Goal: Information Seeking & Learning: Find specific fact

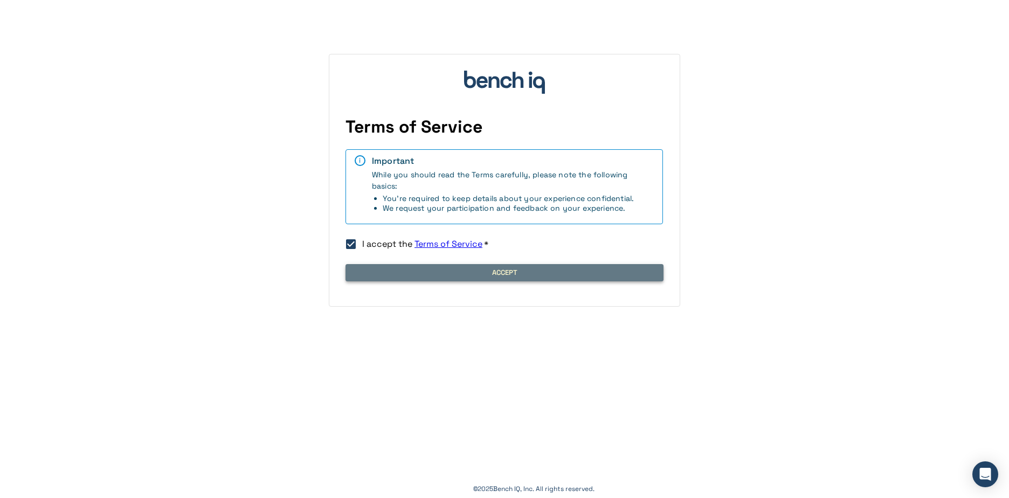
click at [456, 278] on button "Accept" at bounding box center [505, 272] width 318 height 17
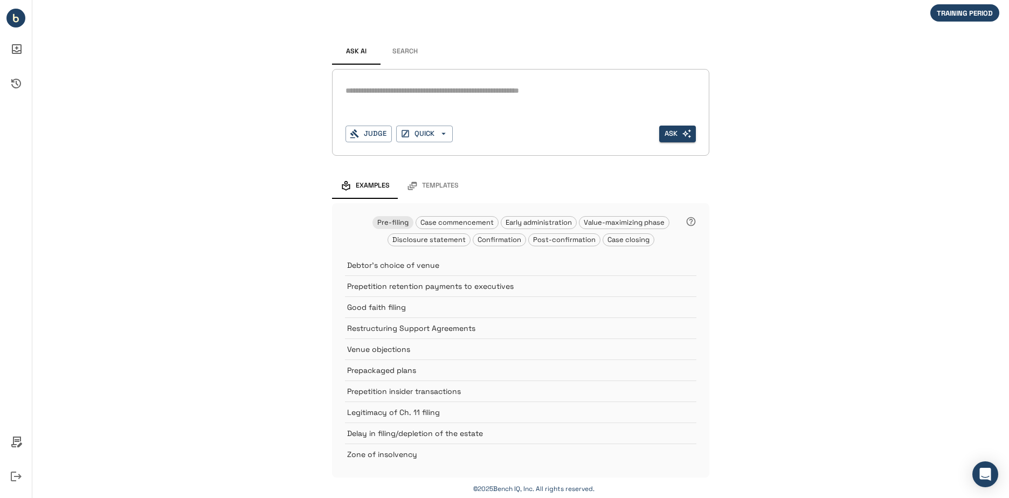
scroll to position [1, 0]
click at [407, 51] on button "Search" at bounding box center [405, 51] width 49 height 26
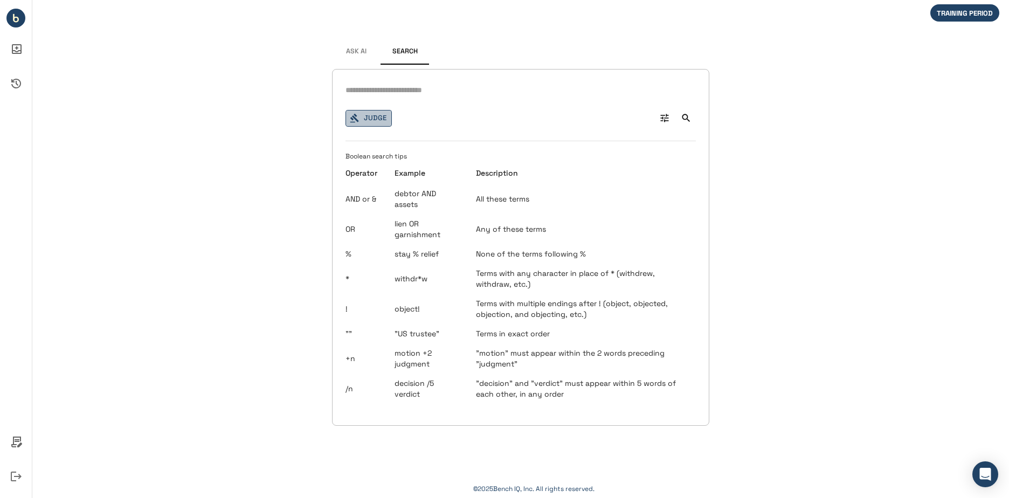
click at [363, 125] on button "Judge" at bounding box center [369, 118] width 46 height 17
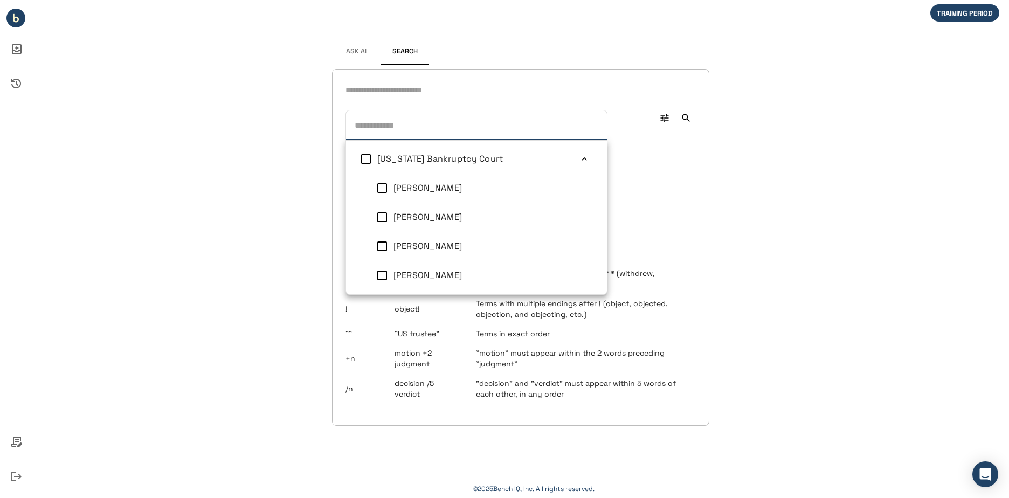
click at [406, 127] on input "text" at bounding box center [475, 123] width 248 height 17
type input "*"
type input "**********"
type input "**"
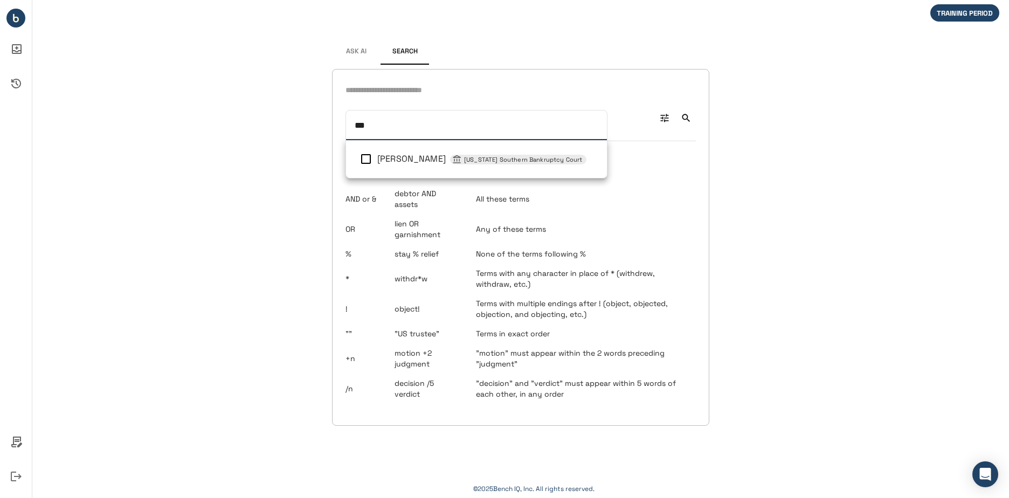
type input "****"
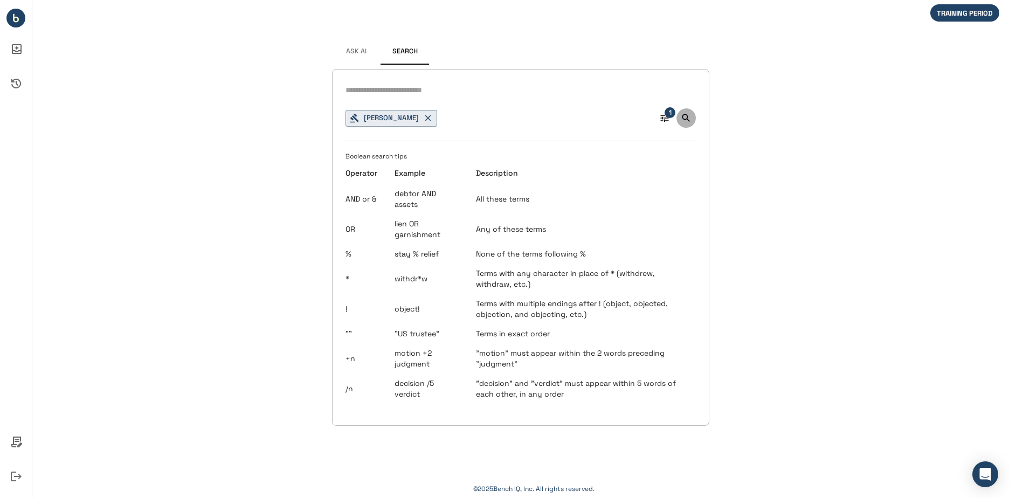
click at [685, 118] on icon "Search" at bounding box center [686, 118] width 11 height 11
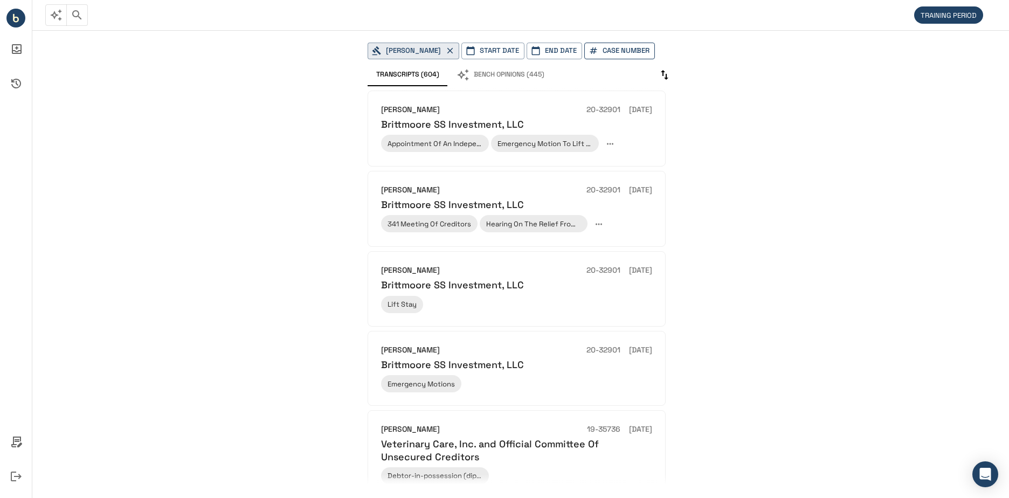
click at [585, 59] on button "Case Number" at bounding box center [620, 51] width 71 height 17
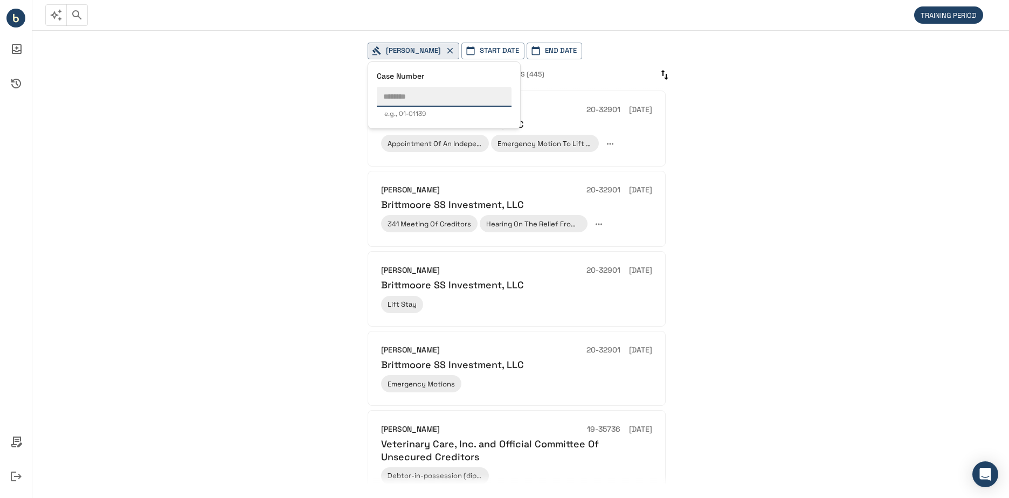
click at [480, 93] on input "text" at bounding box center [444, 97] width 135 height 20
paste input "********"
type input "********"
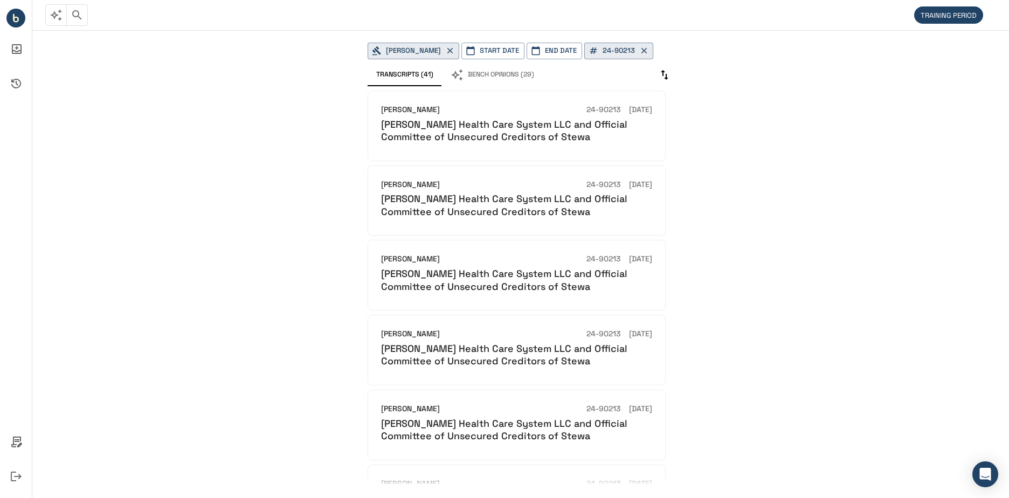
click at [79, 15] on icon "button" at bounding box center [77, 15] width 13 height 13
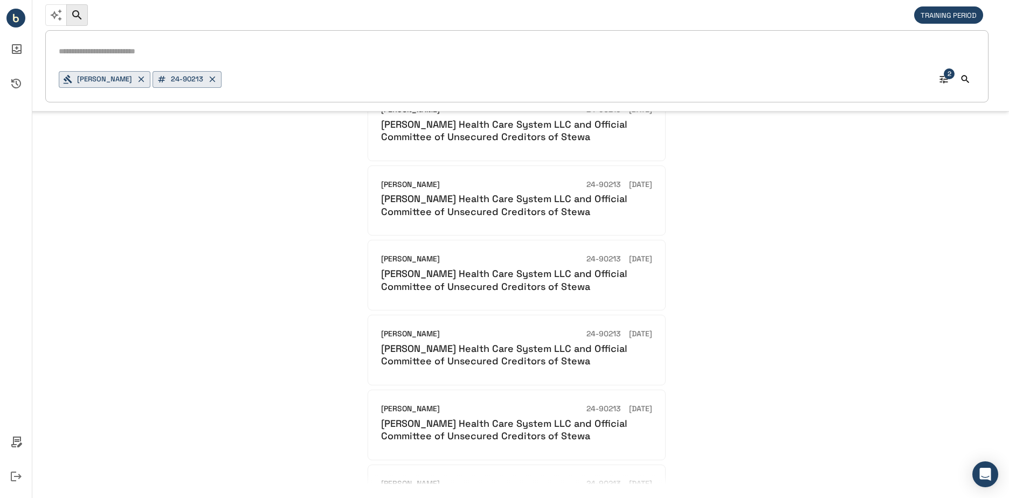
click at [145, 52] on input "text" at bounding box center [517, 52] width 917 height 16
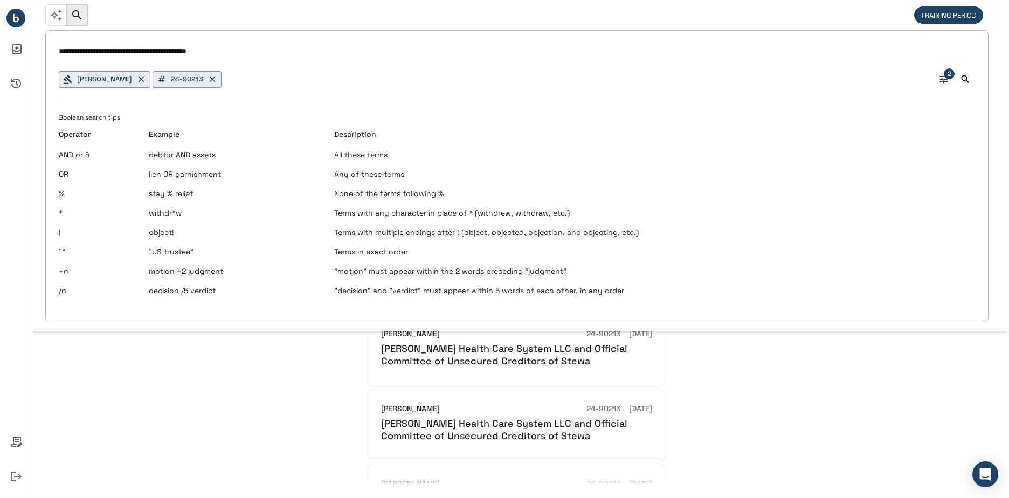
type input "**********"
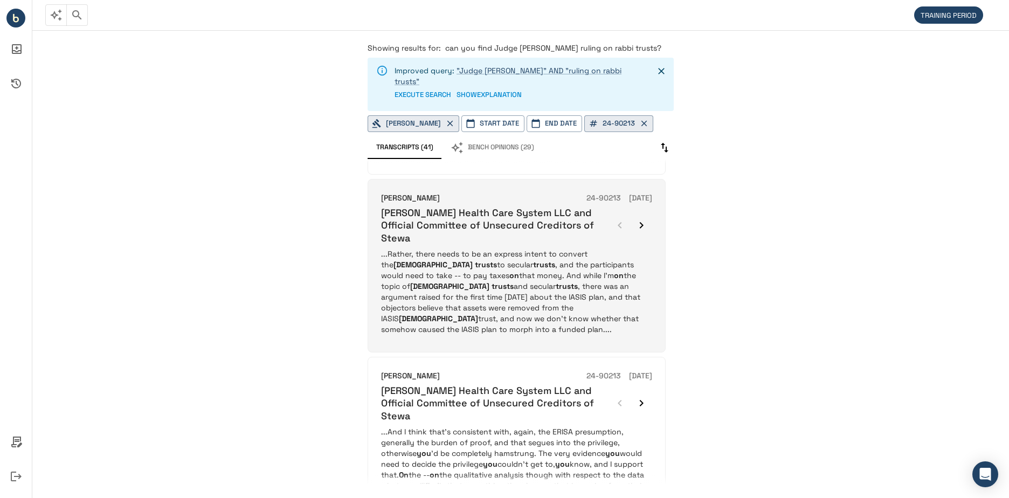
scroll to position [162, 0]
click at [473, 262] on p "...Rather, there needs to be an express intent to convert the [DEMOGRAPHIC_DATA…" at bounding box center [516, 292] width 271 height 86
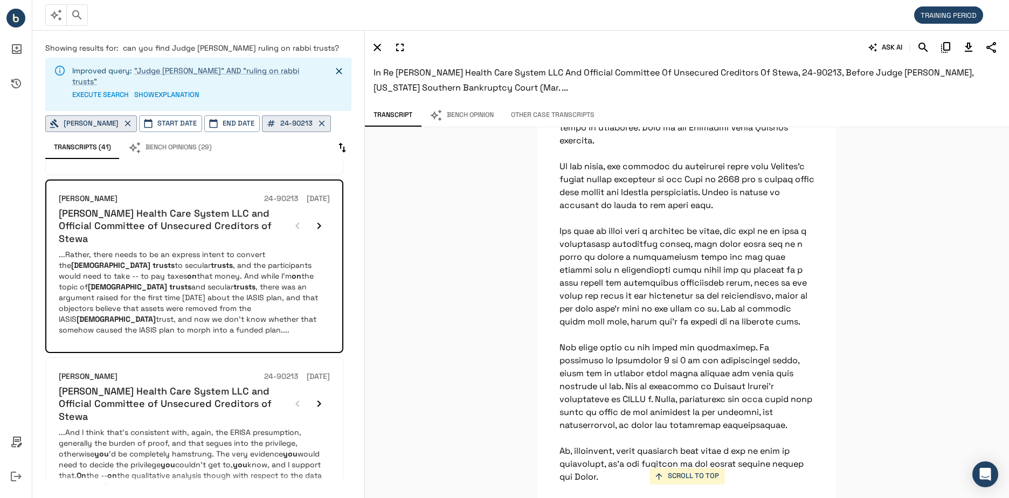
scroll to position [8911, 0]
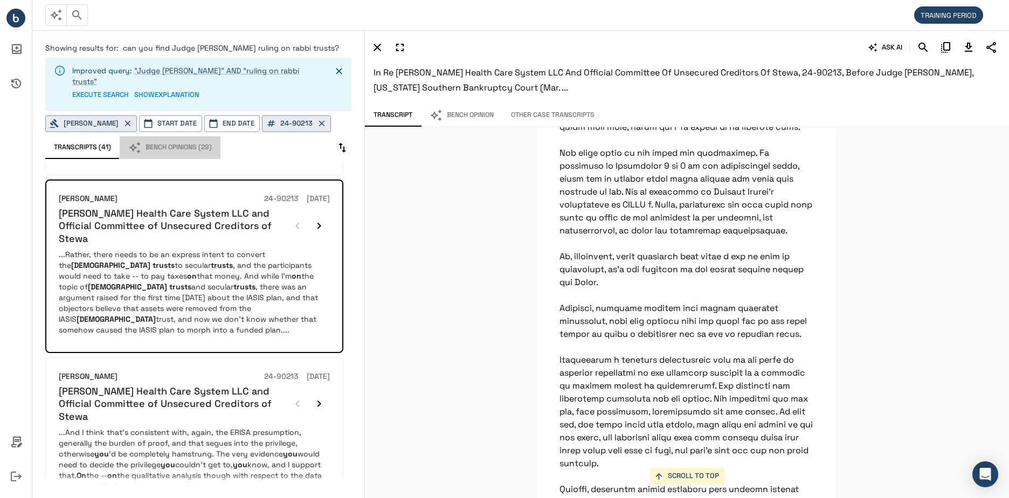
click at [191, 137] on button "Bench Opinions (29)" at bounding box center [170, 147] width 101 height 23
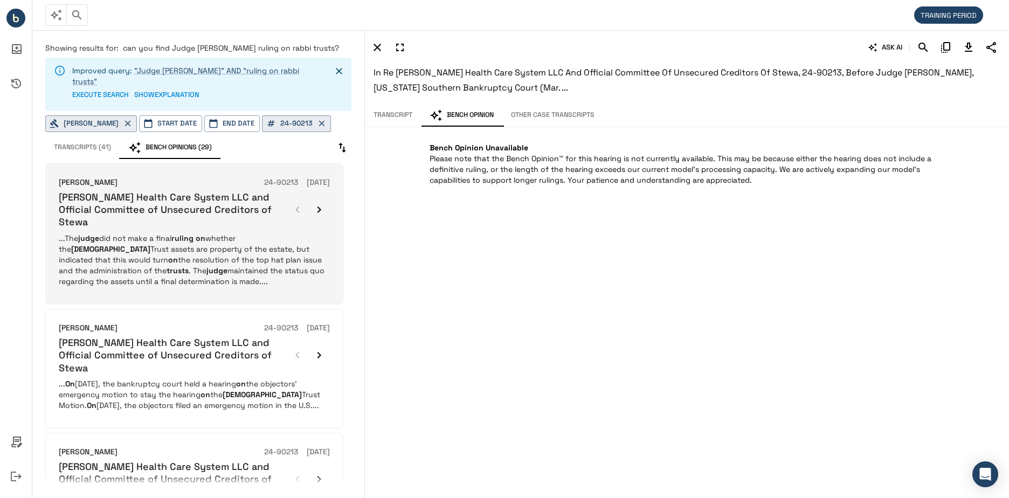
click at [149, 256] on p "...The judge did not make a final ruling on whether the Rabbi Trust assets are …" at bounding box center [194, 260] width 271 height 54
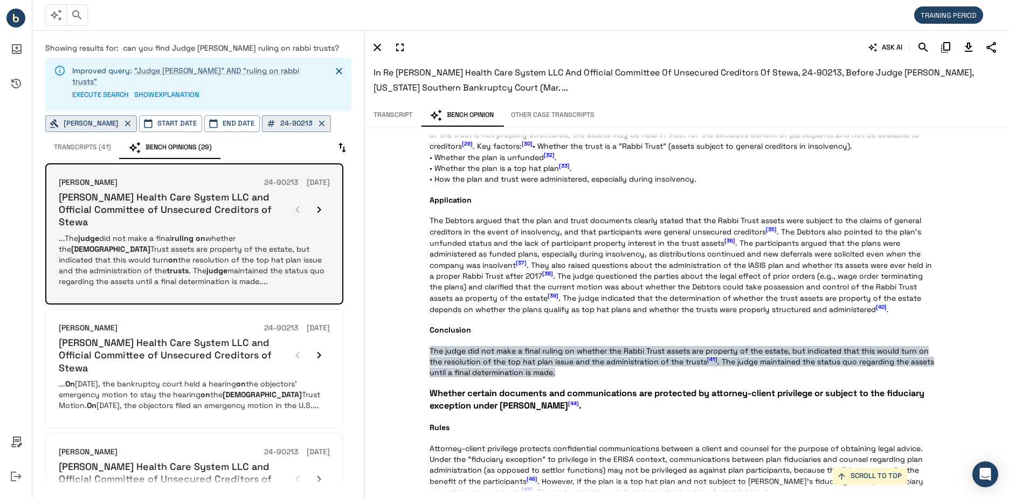
scroll to position [1570, 0]
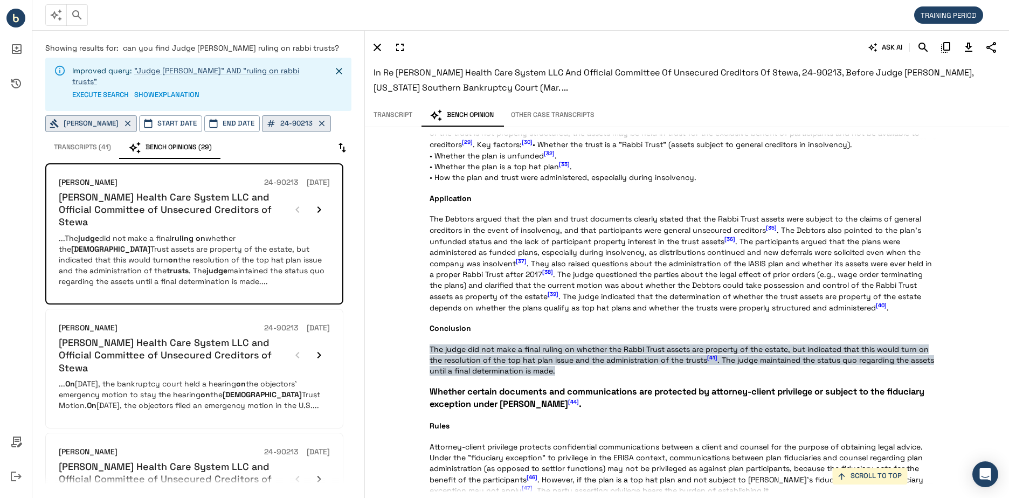
click at [712, 355] on span "[41]" at bounding box center [712, 358] width 10 height 7
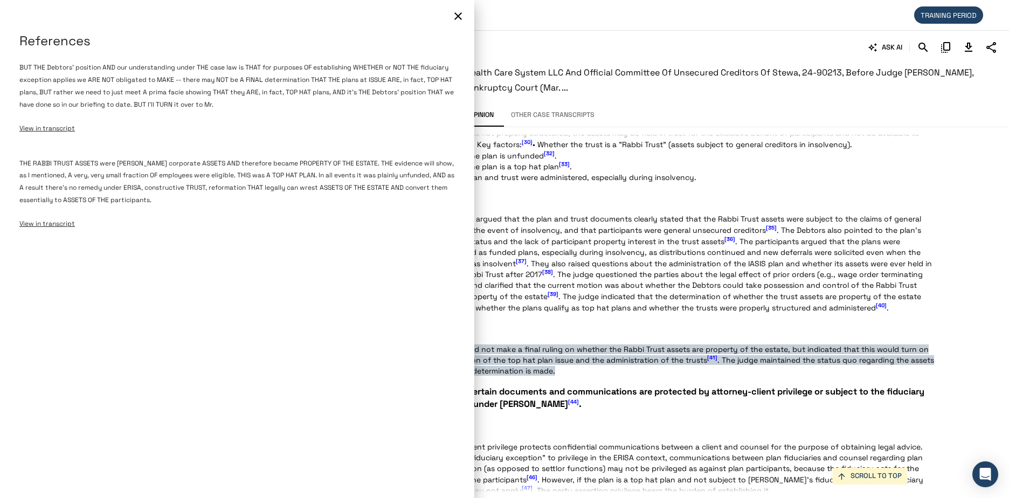
click at [460, 17] on icon "button" at bounding box center [458, 16] width 13 height 13
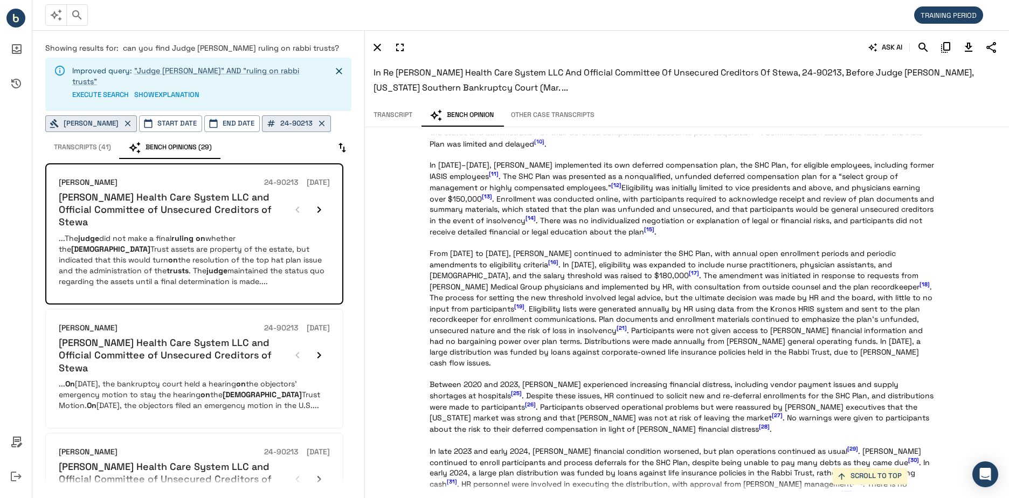
scroll to position [0, 0]
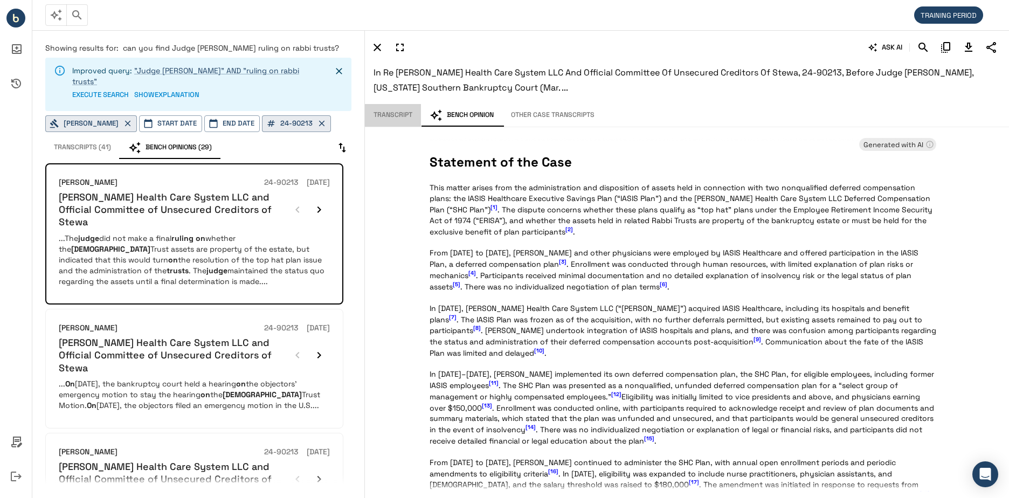
click at [384, 111] on button "Transcript" at bounding box center [393, 115] width 56 height 23
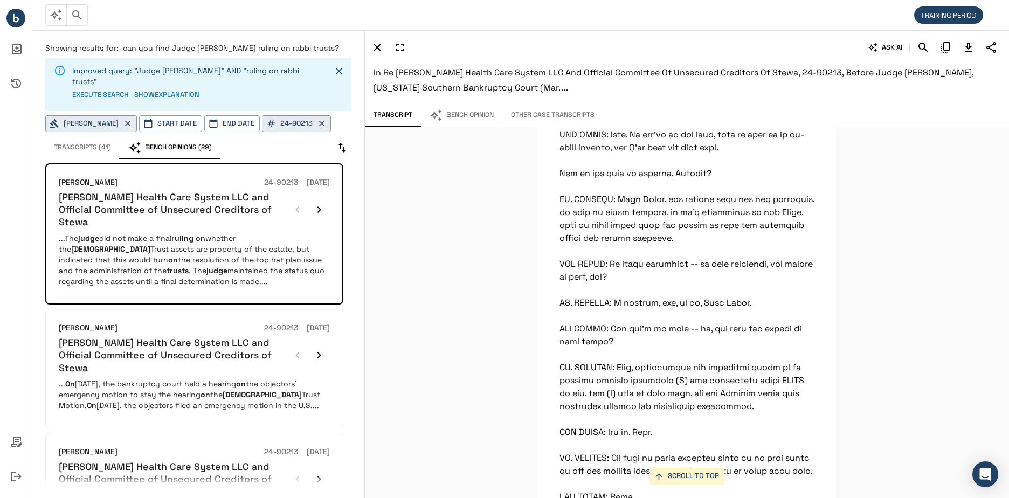
scroll to position [701, 0]
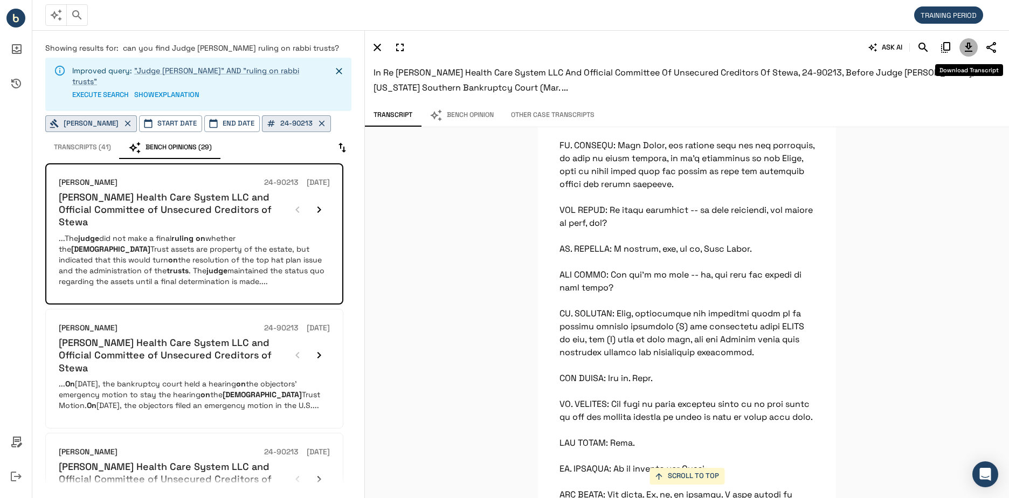
click at [966, 44] on icon "Download Transcript" at bounding box center [969, 47] width 13 height 13
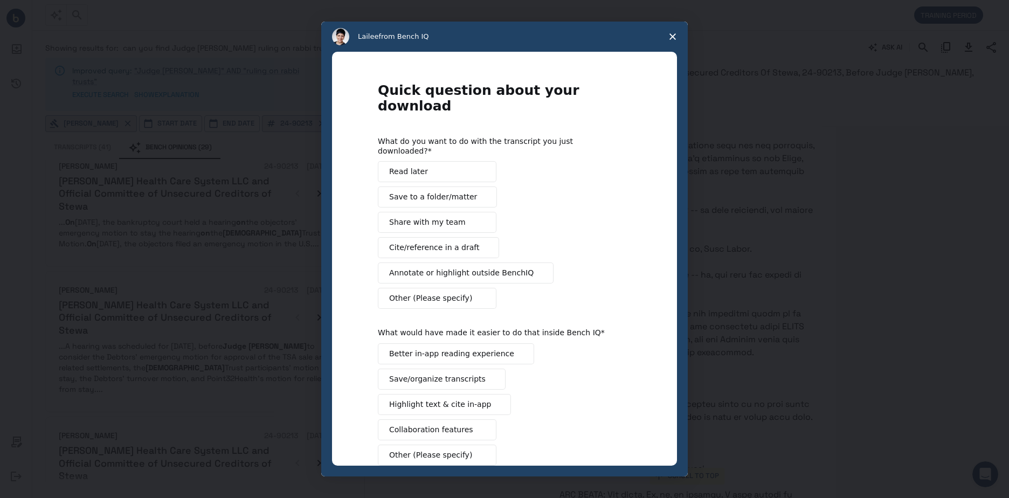
scroll to position [0, 0]
click at [671, 42] on span "Close survey" at bounding box center [673, 37] width 30 height 30
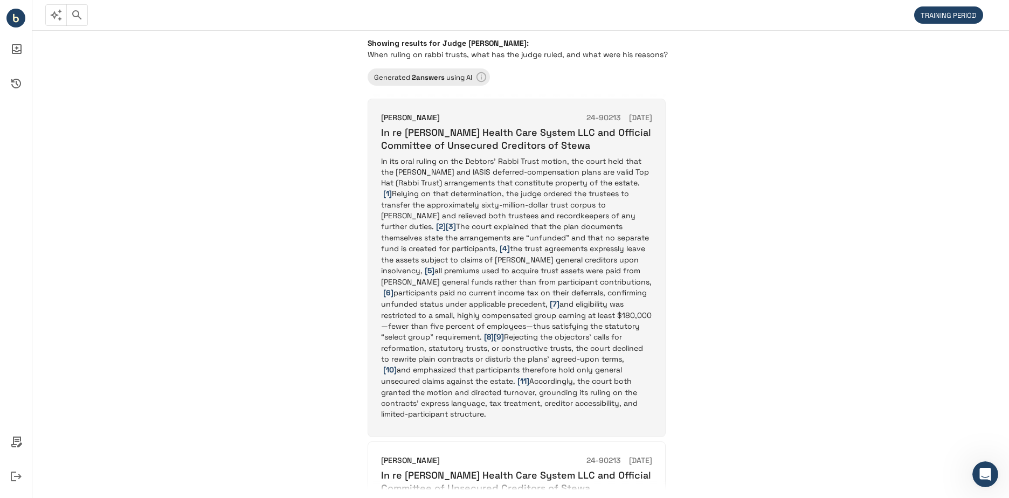
click at [514, 216] on p "In its oral ruling on the Debtors’ Rabbi Trust motion, the court held that the …" at bounding box center [516, 288] width 271 height 264
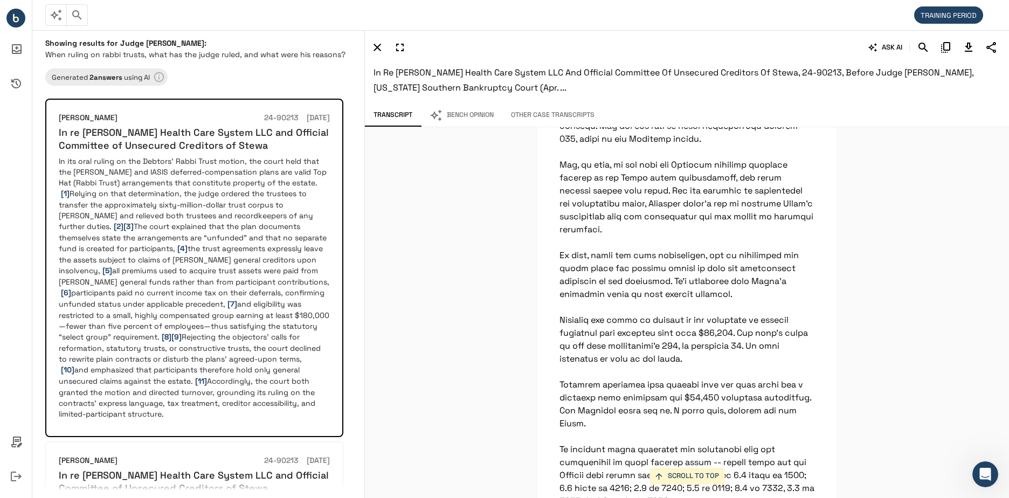
scroll to position [17203, 0]
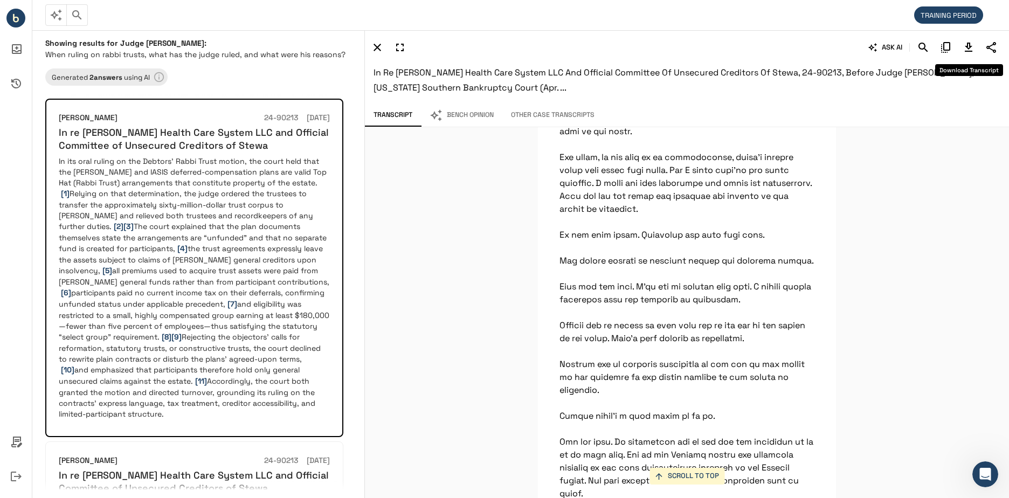
click at [973, 48] on icon "Download Transcript" at bounding box center [969, 47] width 13 height 13
click at [493, 284] on div "SCROLL TO TOP The trusts currently hold about 60 million in the aggregate, so i…" at bounding box center [687, 312] width 644 height 371
